Goal: Use online tool/utility: Utilize a website feature to perform a specific function

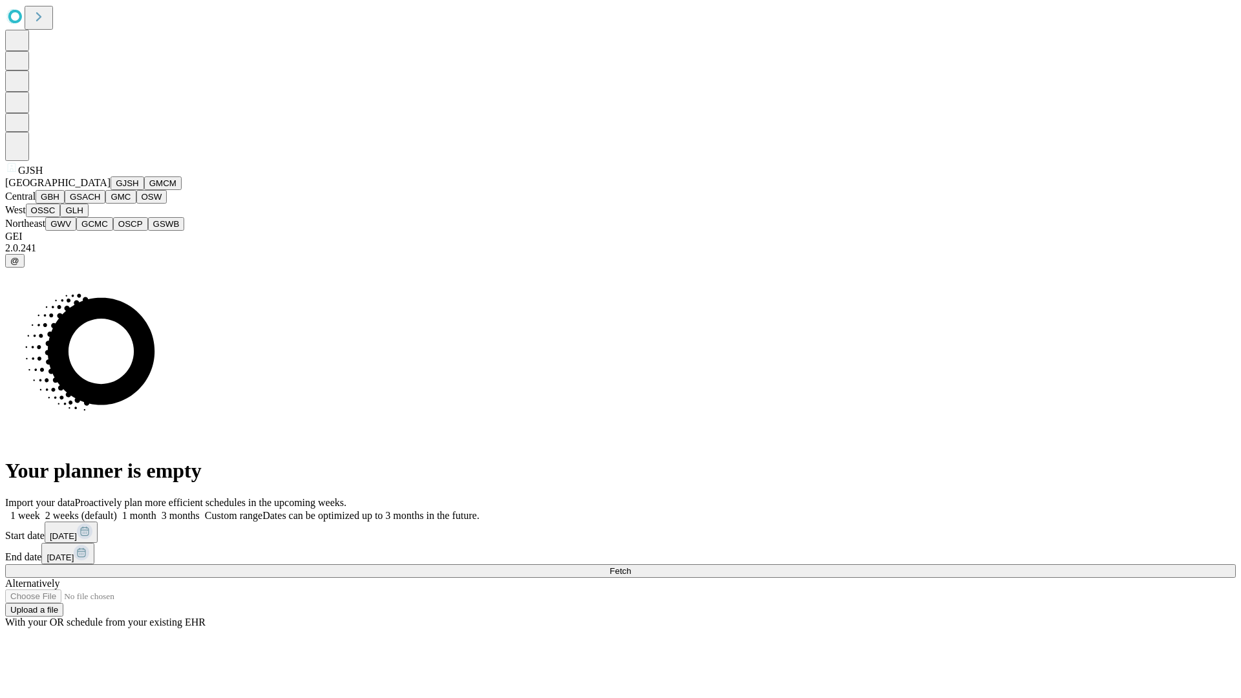
click at [111, 190] on button "GJSH" at bounding box center [128, 184] width 34 height 14
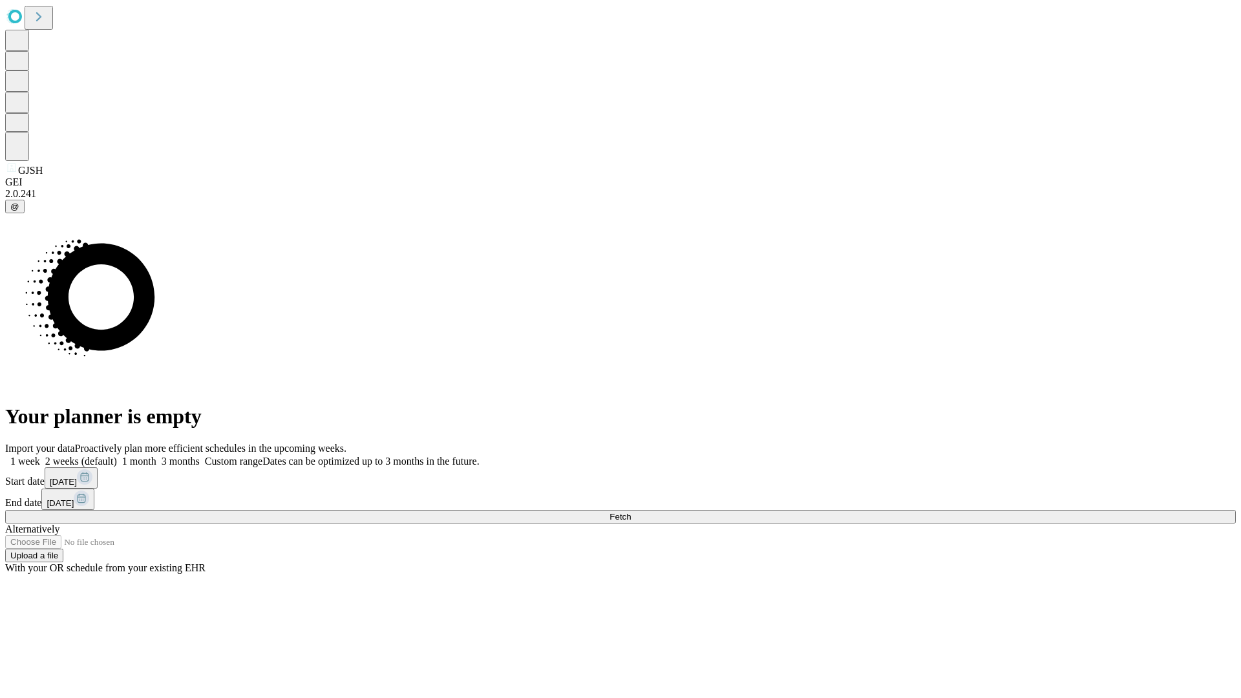
click at [40, 456] on label "1 week" at bounding box center [22, 461] width 35 height 11
click at [631, 512] on span "Fetch" at bounding box center [620, 517] width 21 height 10
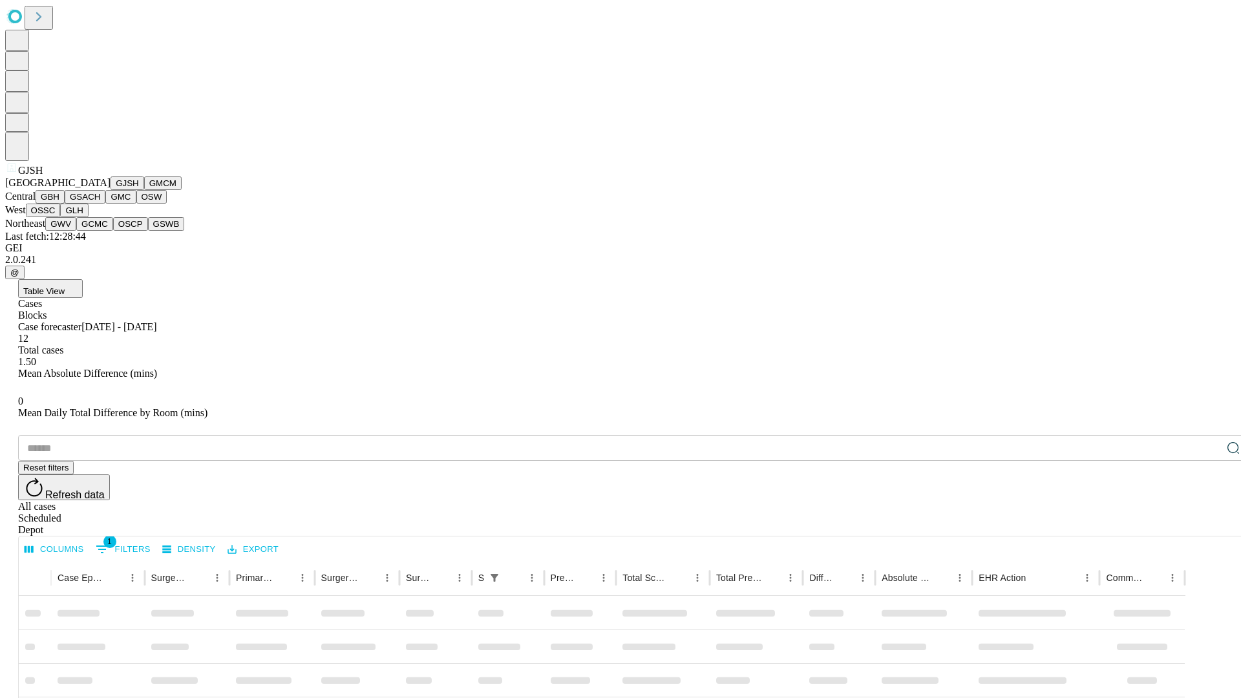
click at [144, 190] on button "GMCM" at bounding box center [163, 184] width 38 height 14
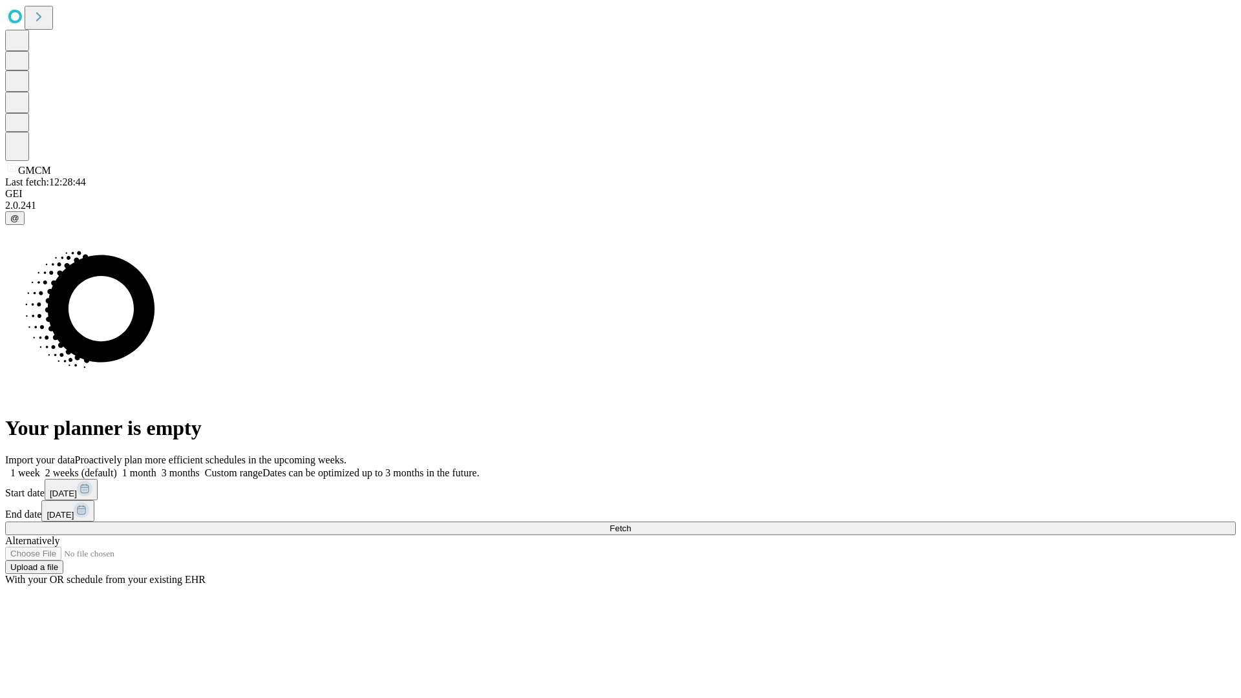
click at [40, 467] on label "1 week" at bounding box center [22, 472] width 35 height 11
click at [631, 524] on span "Fetch" at bounding box center [620, 529] width 21 height 10
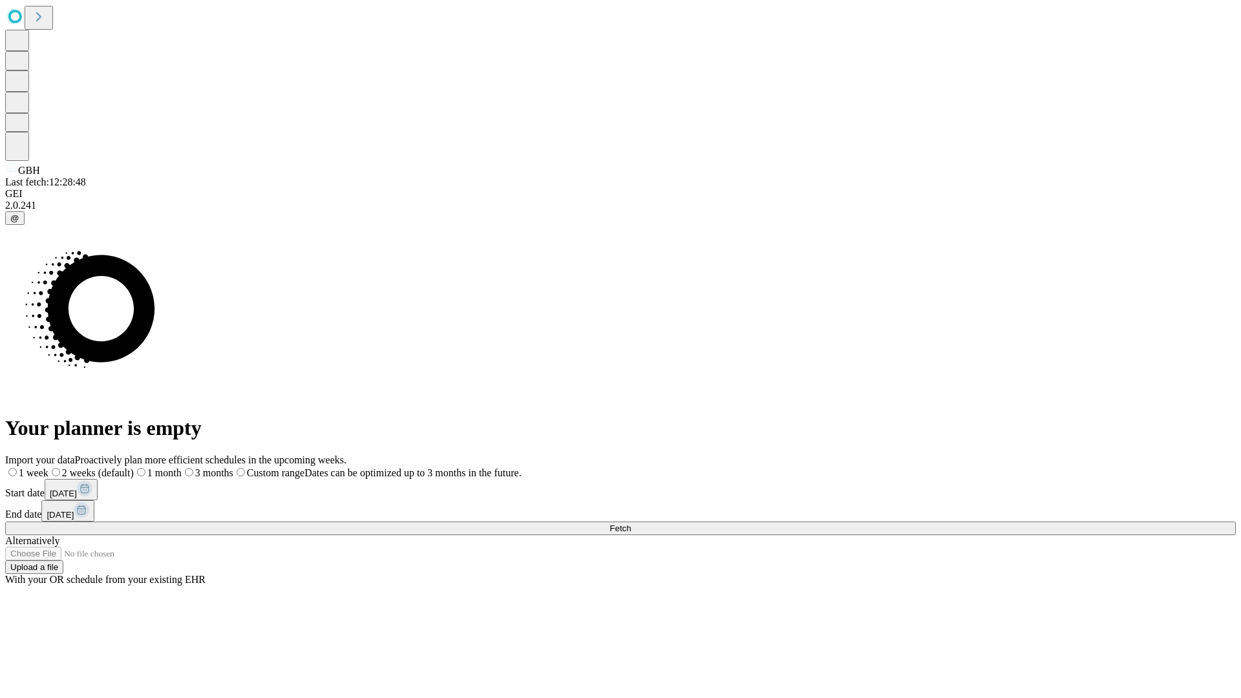
click at [631, 524] on span "Fetch" at bounding box center [620, 529] width 21 height 10
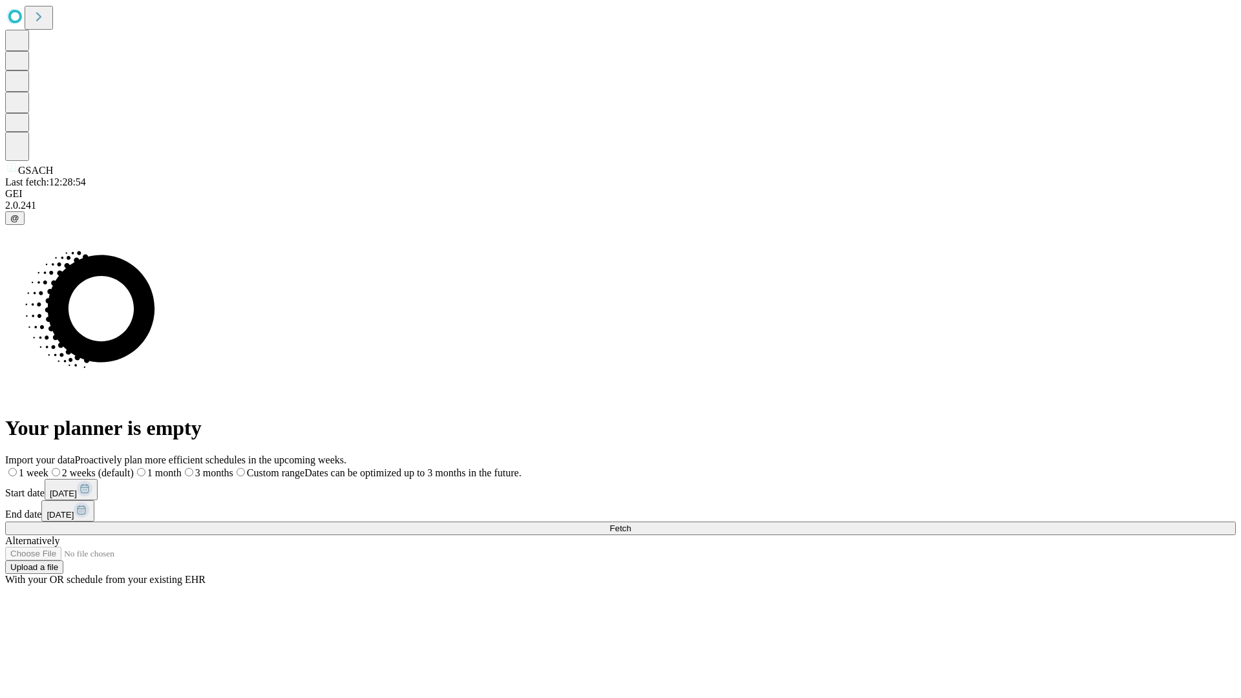
click at [48, 467] on label "1 week" at bounding box center [26, 472] width 43 height 11
click at [631, 524] on span "Fetch" at bounding box center [620, 529] width 21 height 10
click at [40, 467] on label "1 week" at bounding box center [22, 472] width 35 height 11
click at [631, 524] on span "Fetch" at bounding box center [620, 529] width 21 height 10
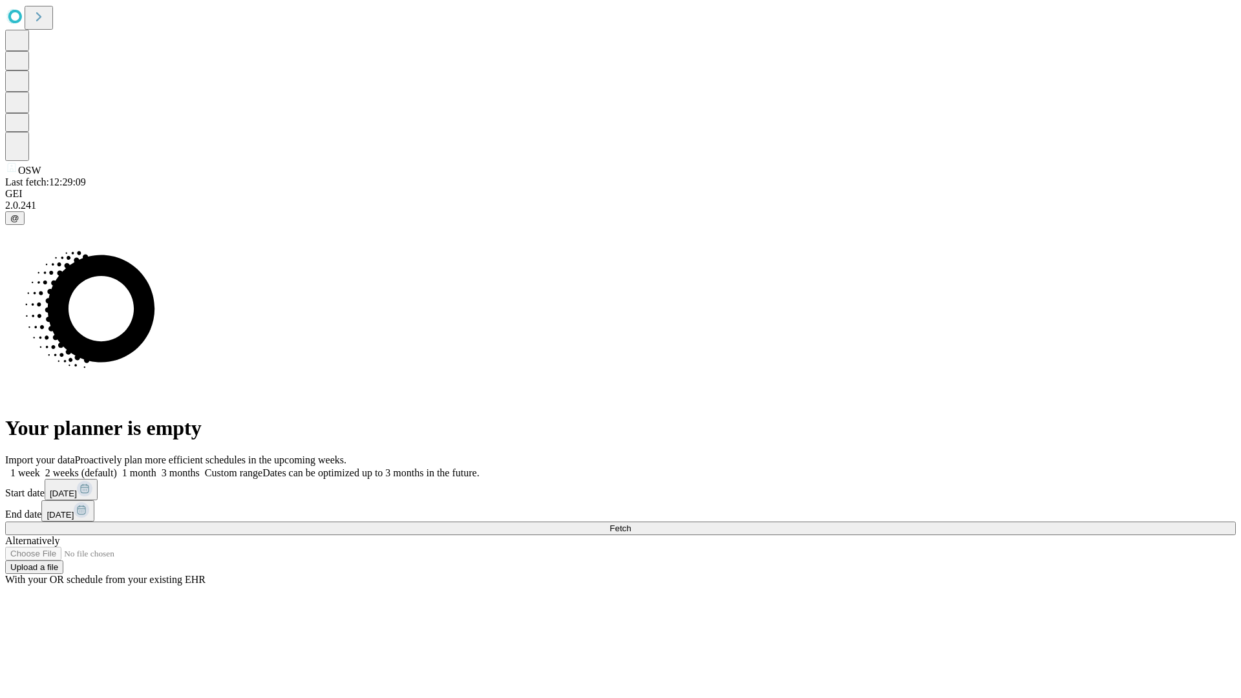
click at [40, 467] on label "1 week" at bounding box center [22, 472] width 35 height 11
click at [631, 524] on span "Fetch" at bounding box center [620, 529] width 21 height 10
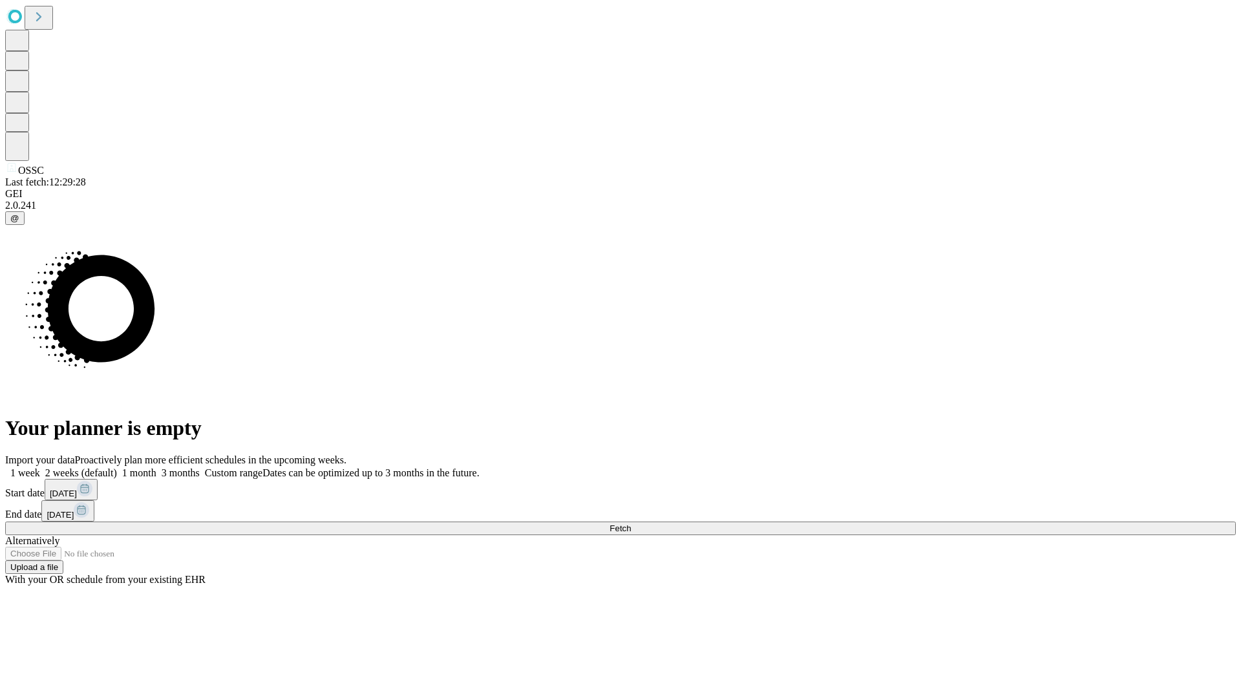
click at [40, 467] on label "1 week" at bounding box center [22, 472] width 35 height 11
click at [631, 524] on span "Fetch" at bounding box center [620, 529] width 21 height 10
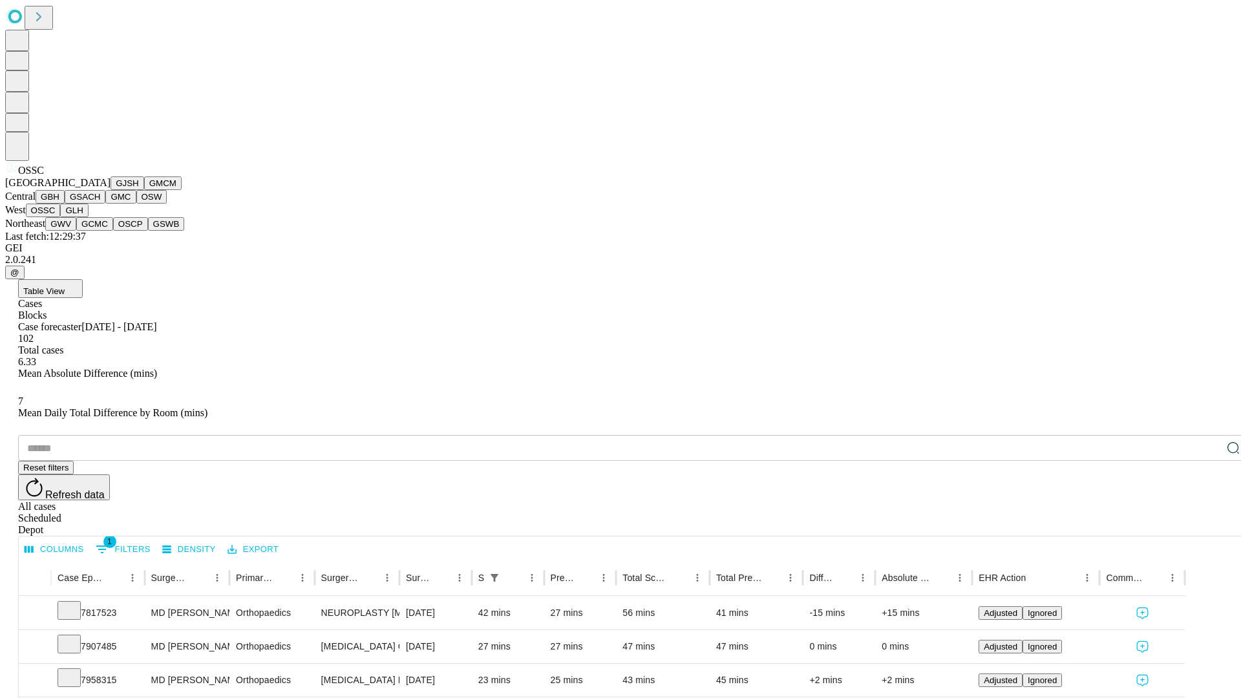
click at [88, 217] on button "GLH" at bounding box center [74, 211] width 28 height 14
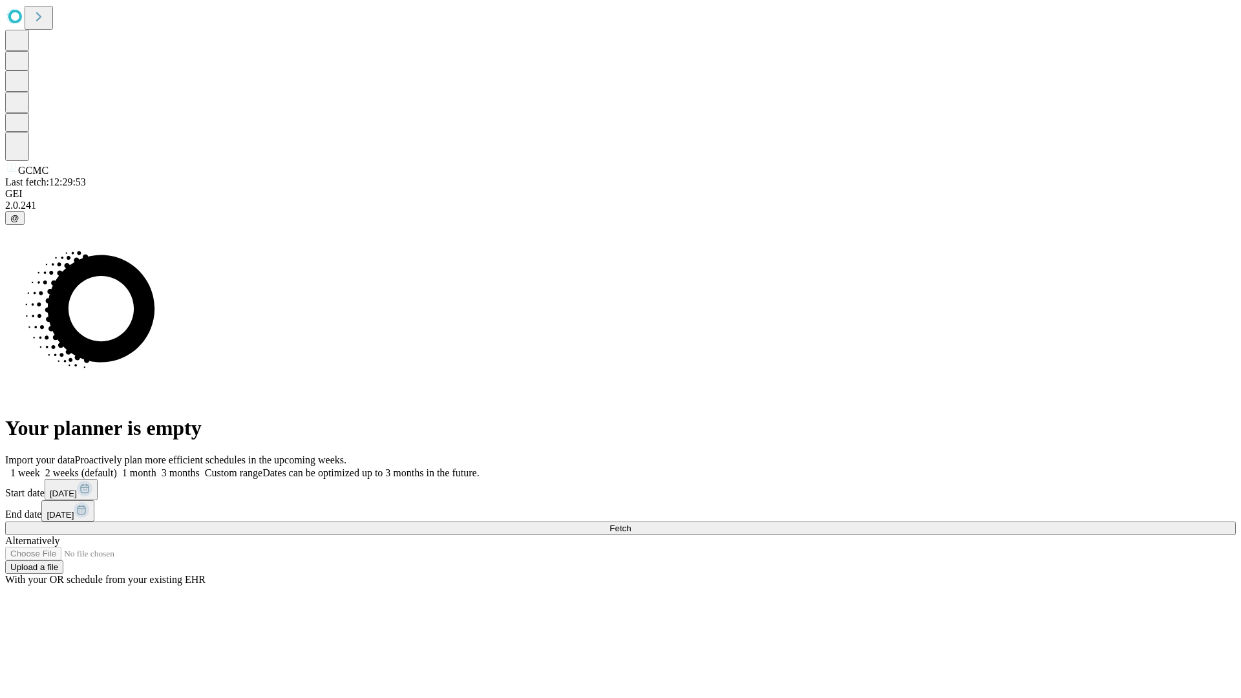
click at [40, 467] on label "1 week" at bounding box center [22, 472] width 35 height 11
click at [631, 524] on span "Fetch" at bounding box center [620, 529] width 21 height 10
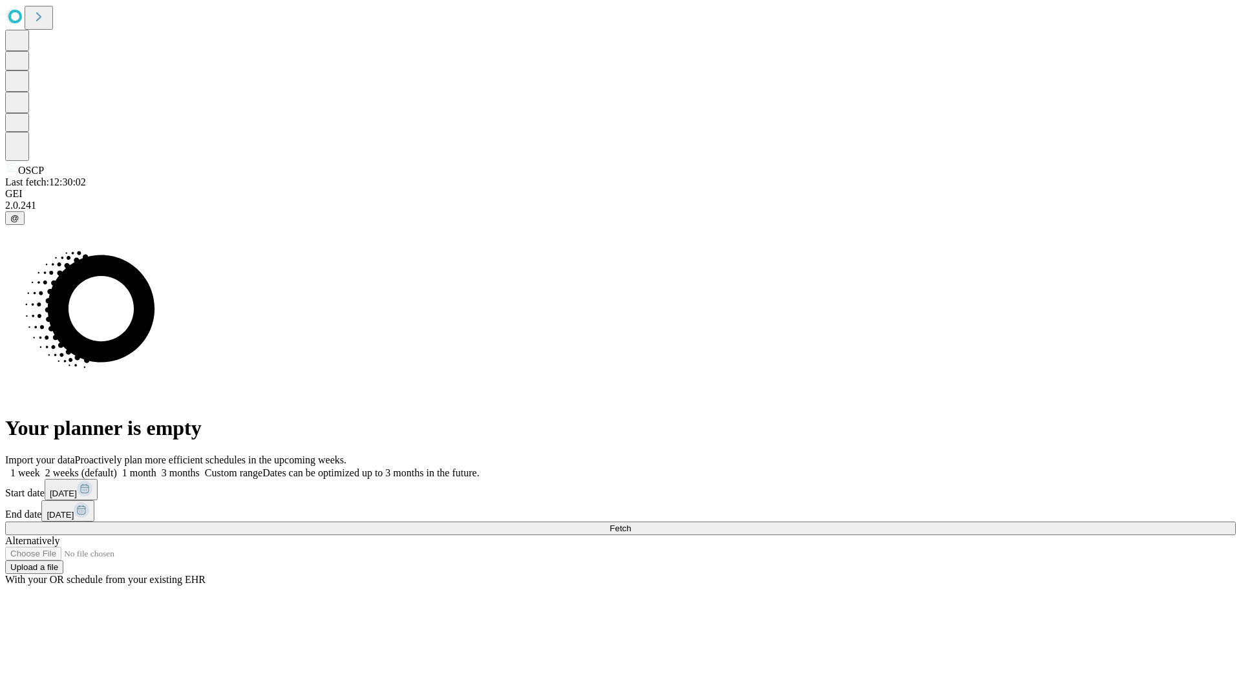
click at [40, 467] on label "1 week" at bounding box center [22, 472] width 35 height 11
click at [631, 524] on span "Fetch" at bounding box center [620, 529] width 21 height 10
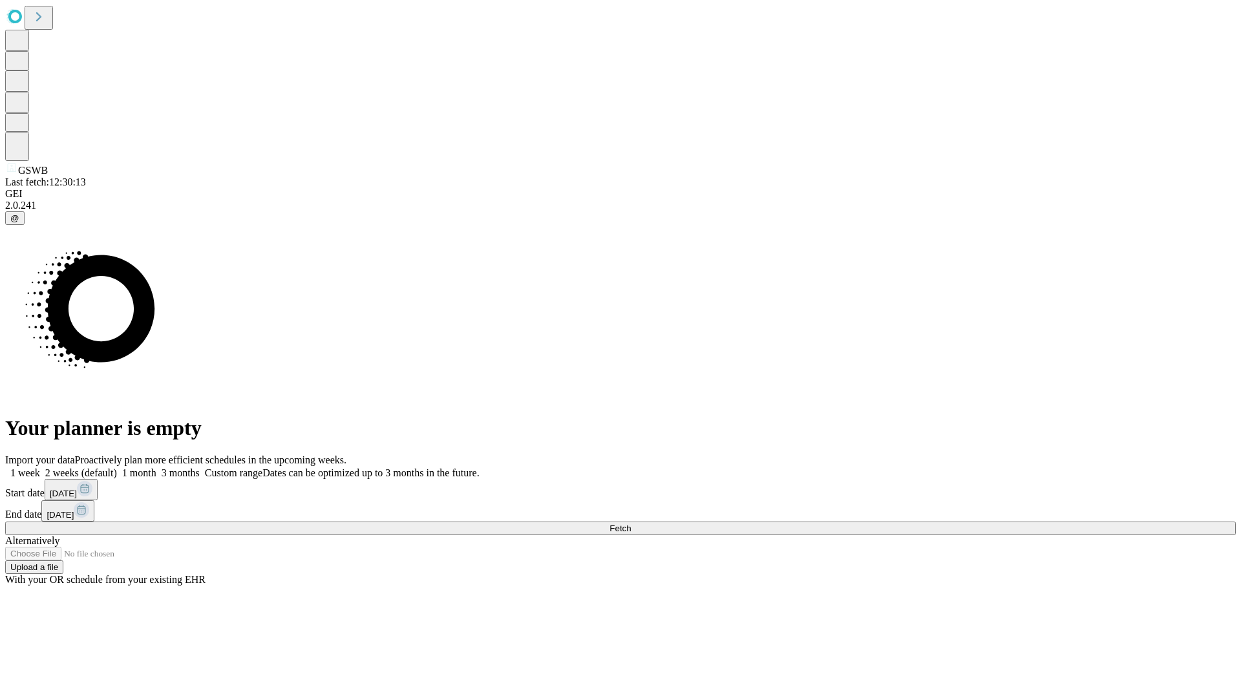
click at [631, 524] on span "Fetch" at bounding box center [620, 529] width 21 height 10
